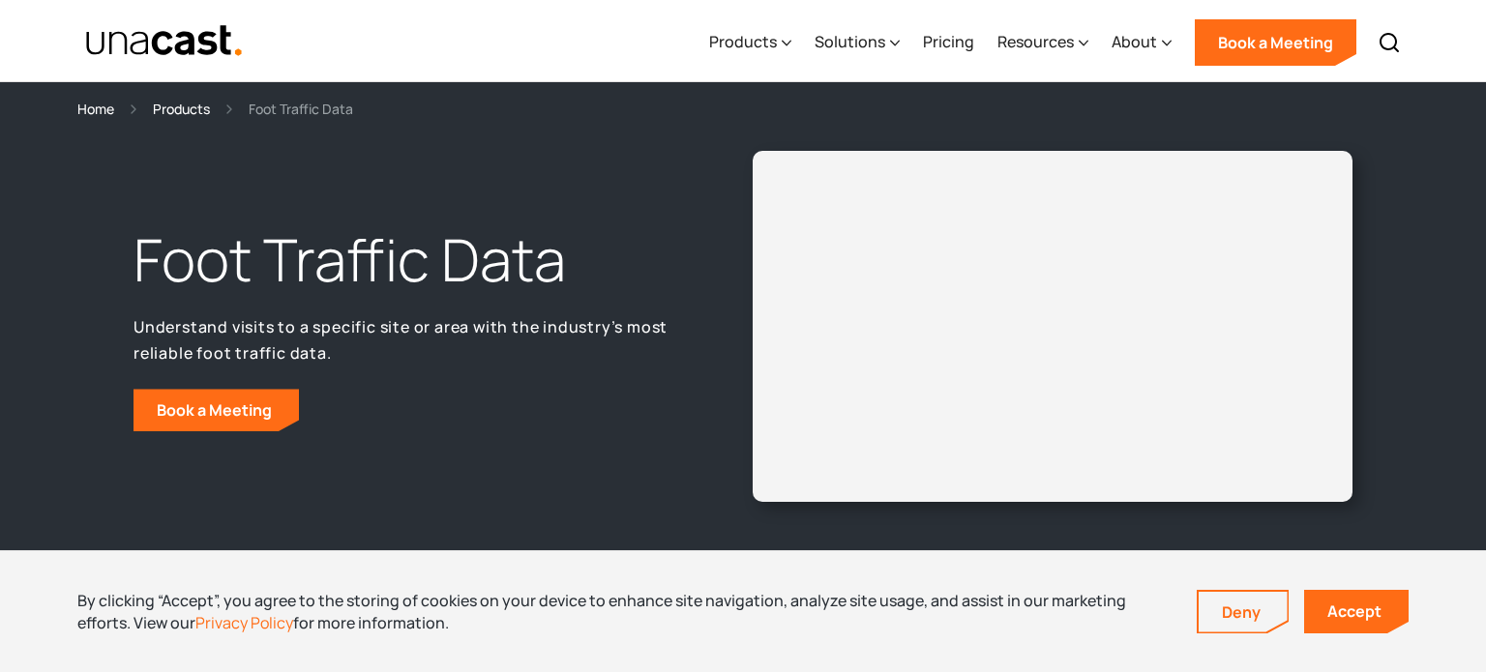
scroll to position [622, 0]
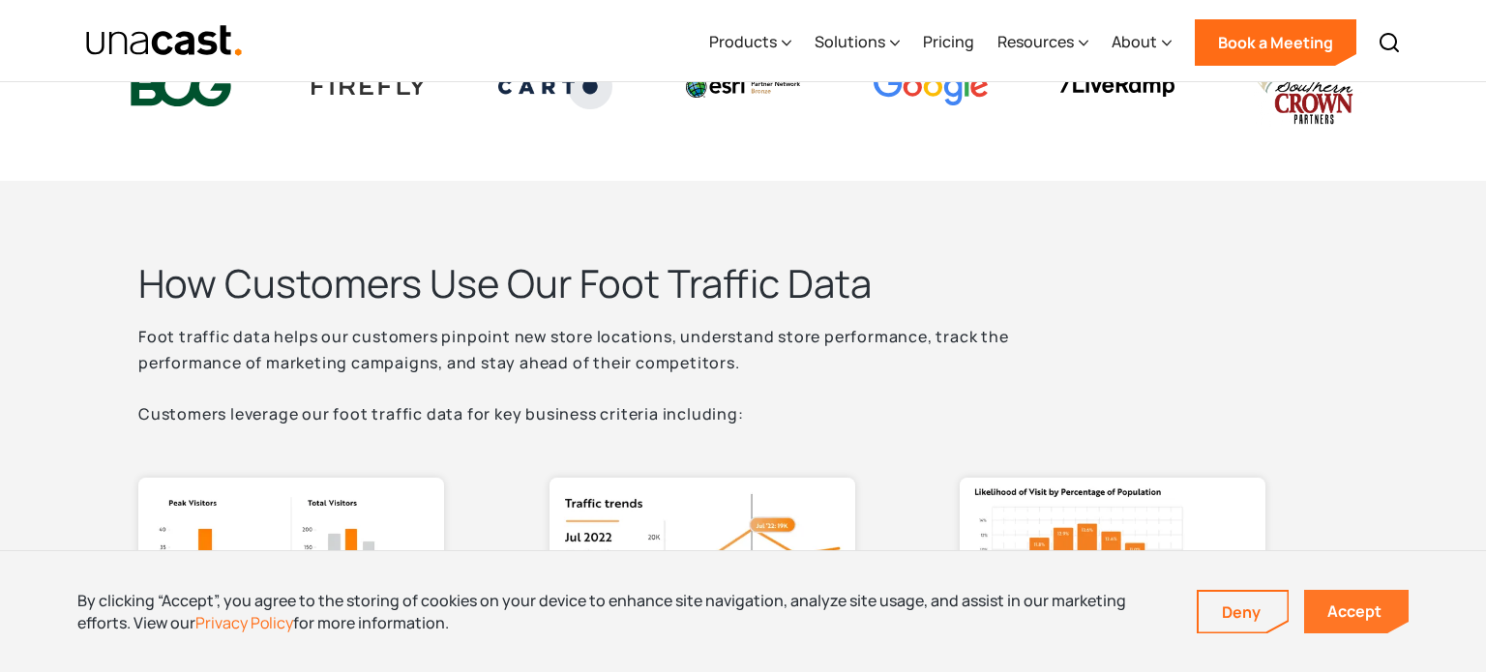
click at [1357, 616] on link "Accept" at bounding box center [1356, 612] width 104 height 44
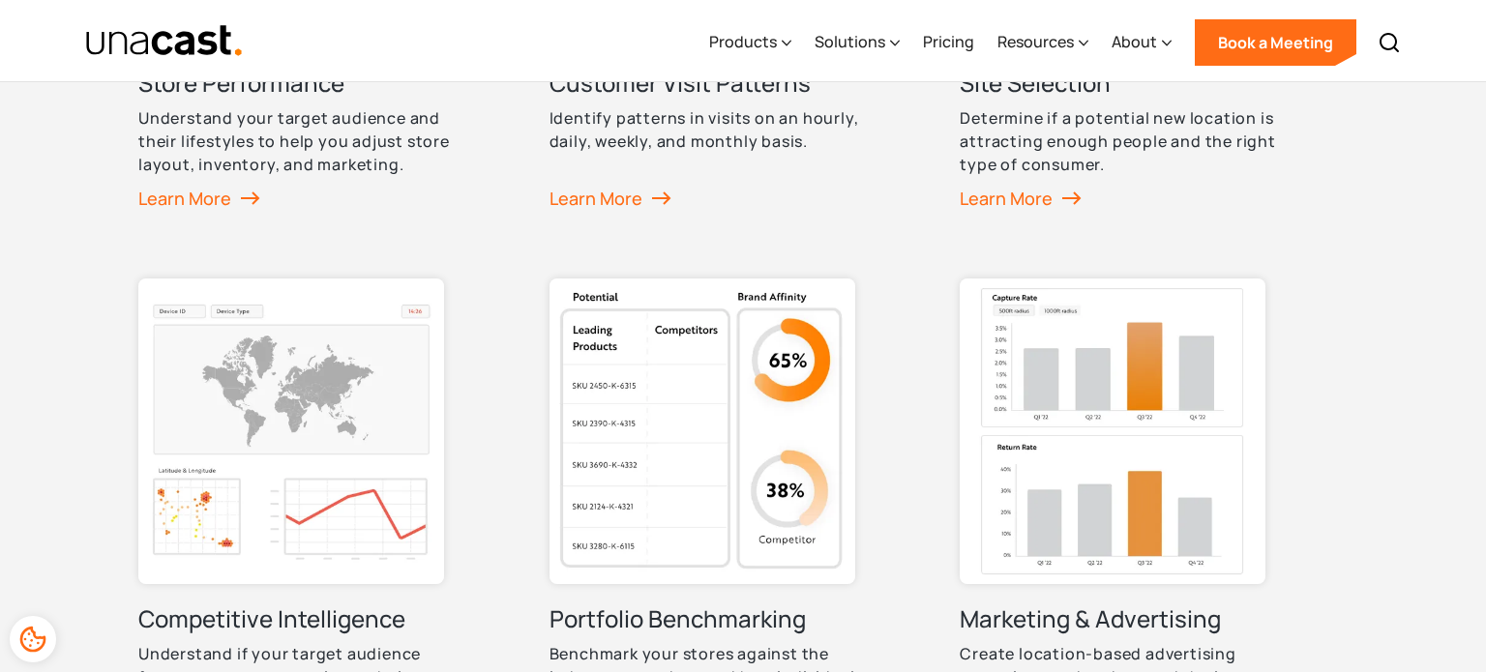
scroll to position [1396, 0]
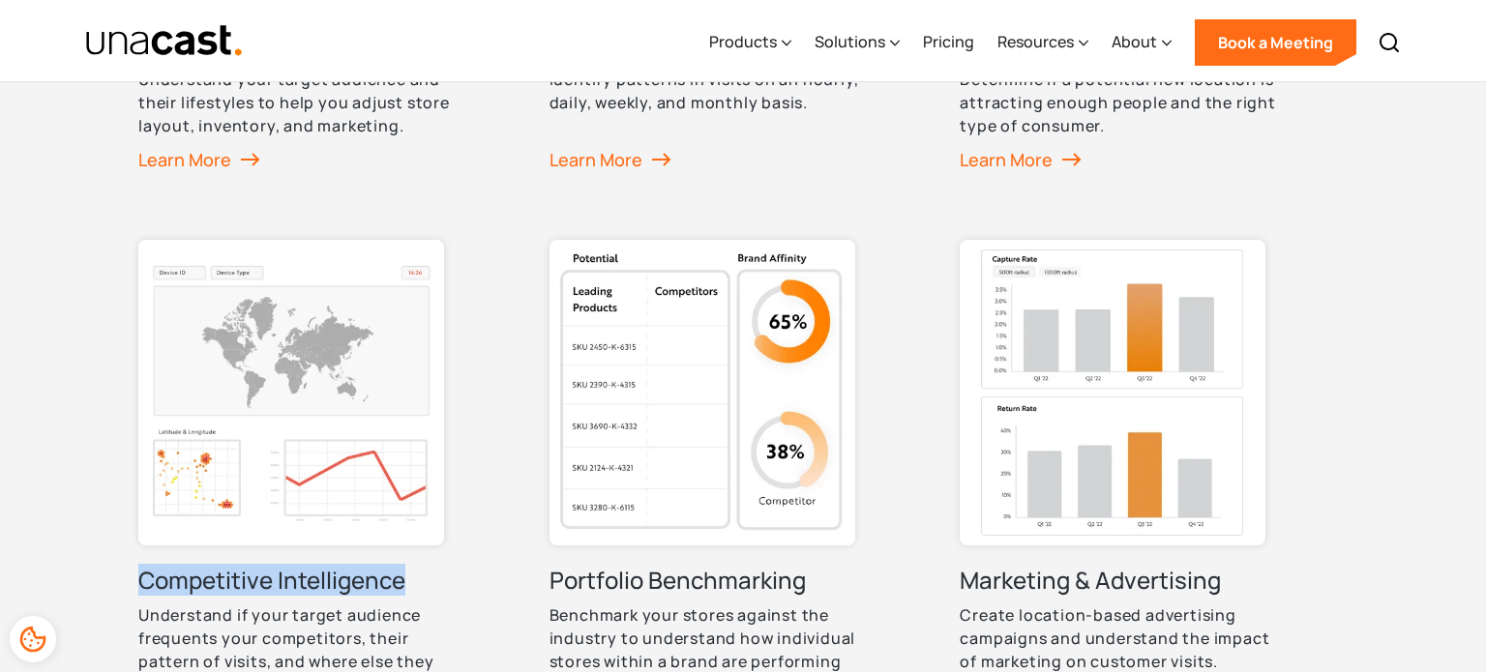
drag, startPoint x: 122, startPoint y: 573, endPoint x: 413, endPoint y: 581, distance: 291.3
click at [413, 581] on div "How Customers Use Our Foot Traffic Data Foot traffic data helps our customers p…" at bounding box center [743, 145] width 1486 height 1477
click at [105, 561] on div "How Customers Use Our Foot Traffic Data Foot traffic data helps our customers p…" at bounding box center [743, 145] width 1486 height 1477
drag, startPoint x: 130, startPoint y: 572, endPoint x: 402, endPoint y: 580, distance: 273.0
click at [402, 580] on div "How Customers Use Our Foot Traffic Data Foot traffic data helps our customers p…" at bounding box center [743, 145] width 1486 height 1477
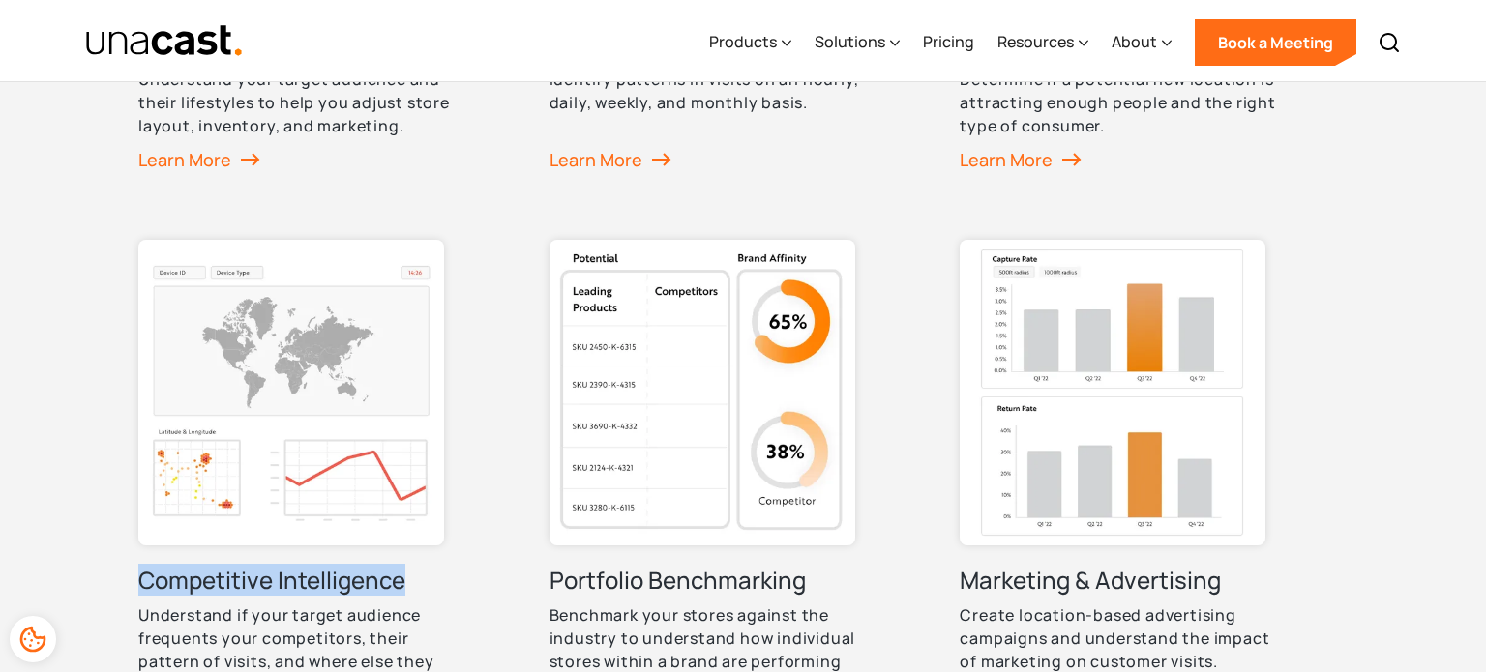
copy h3 "Competitive Intelligence"
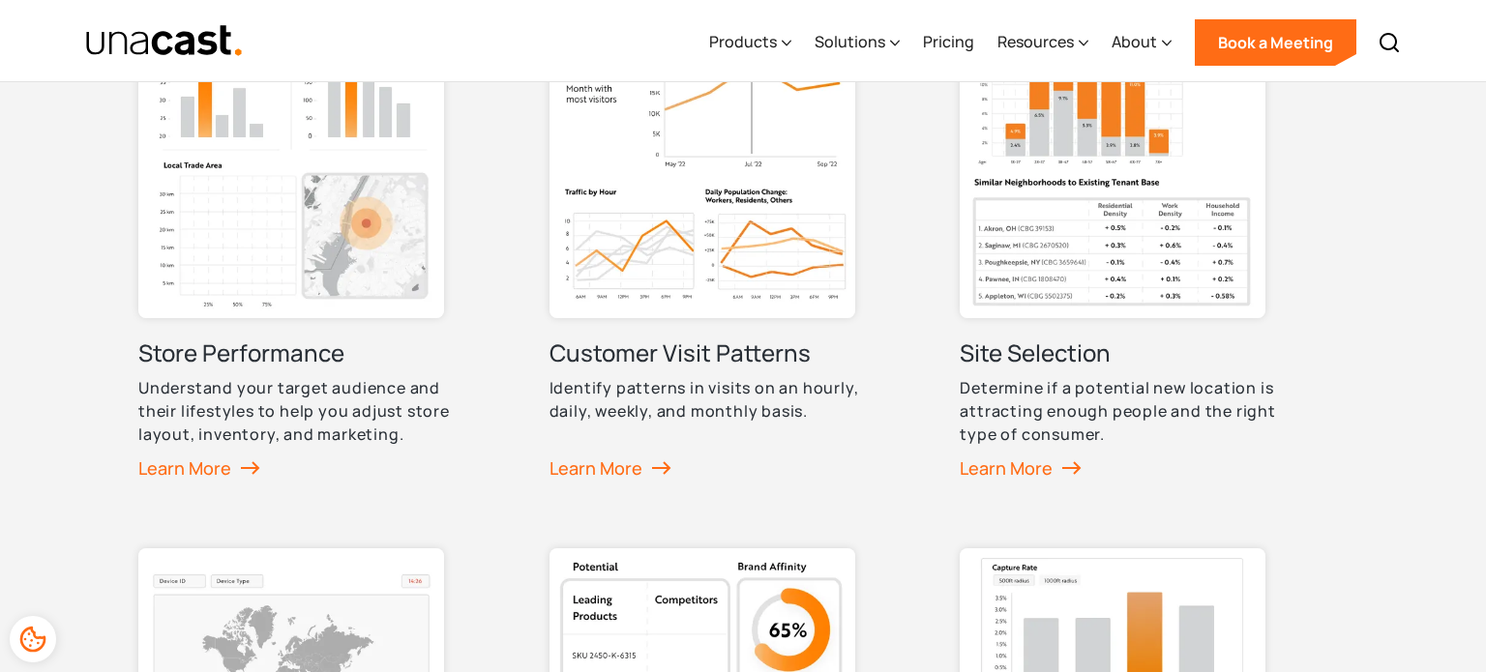
scroll to position [1086, 0]
drag, startPoint x: 945, startPoint y: 353, endPoint x: 1115, endPoint y: 356, distance: 170.3
click at [1115, 356] on div "How Customers Use Our Foot Traffic Data Foot traffic data helps our customers p…" at bounding box center [742, 455] width 1209 height 1323
copy h3 "Site Selection"
